Goal: Information Seeking & Learning: Learn about a topic

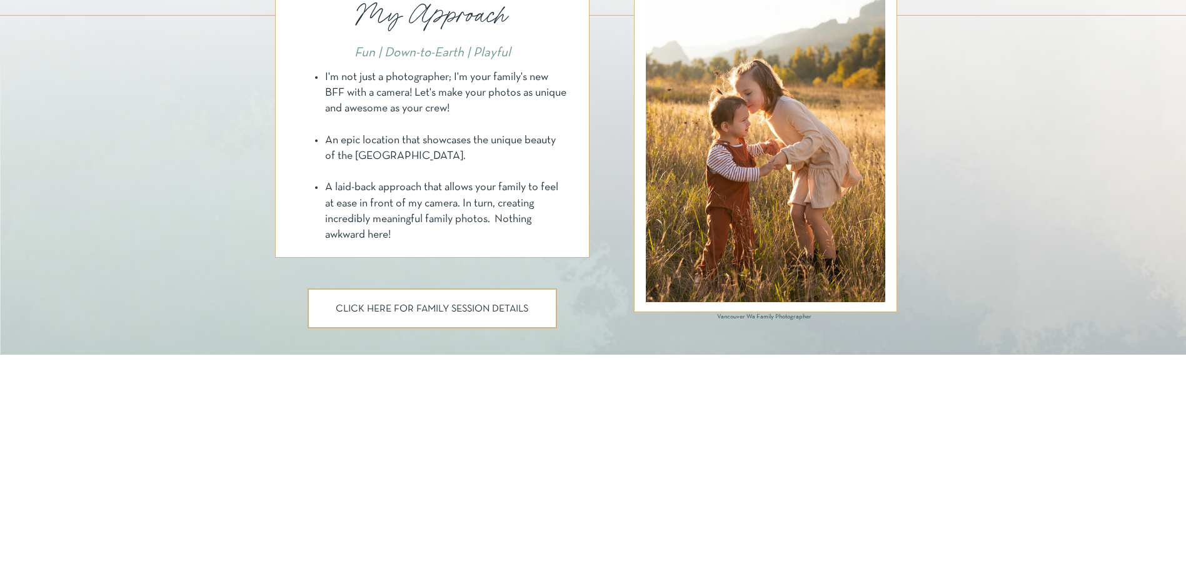
scroll to position [703, 0]
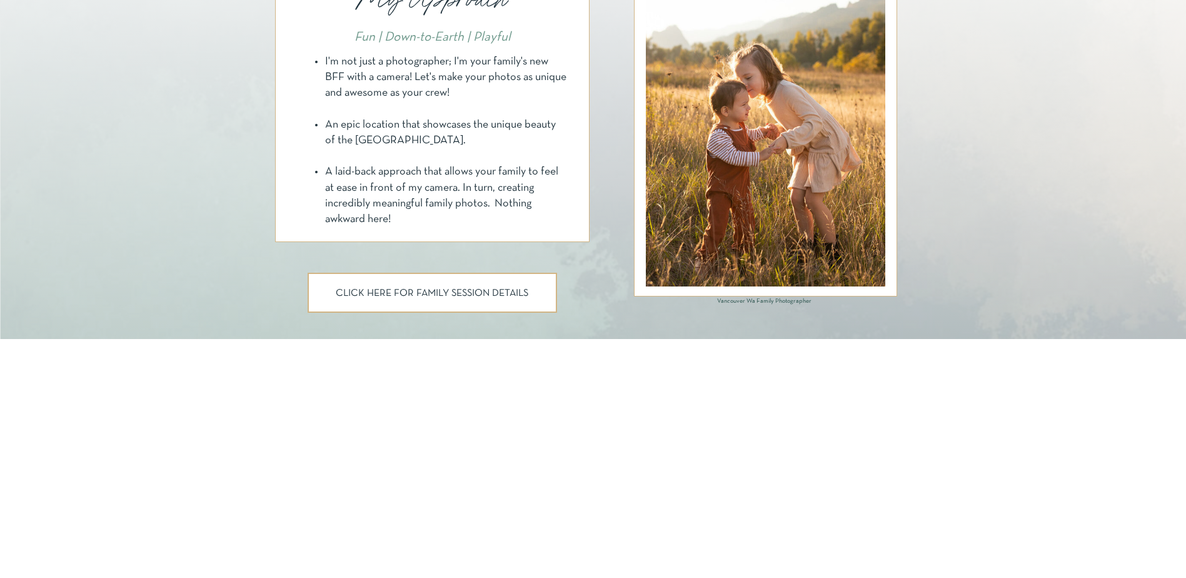
click at [490, 290] on p "CLICK HERE FOR FAMILY SESSION DETAILS" at bounding box center [432, 294] width 202 height 12
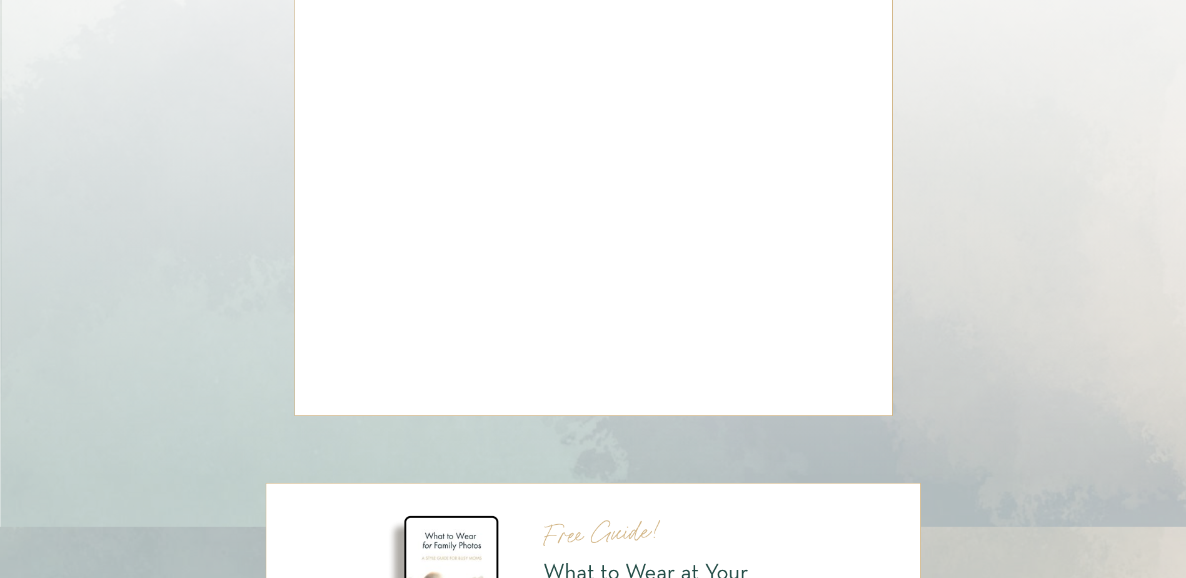
scroll to position [6112, 0]
